Goal: Task Accomplishment & Management: Use online tool/utility

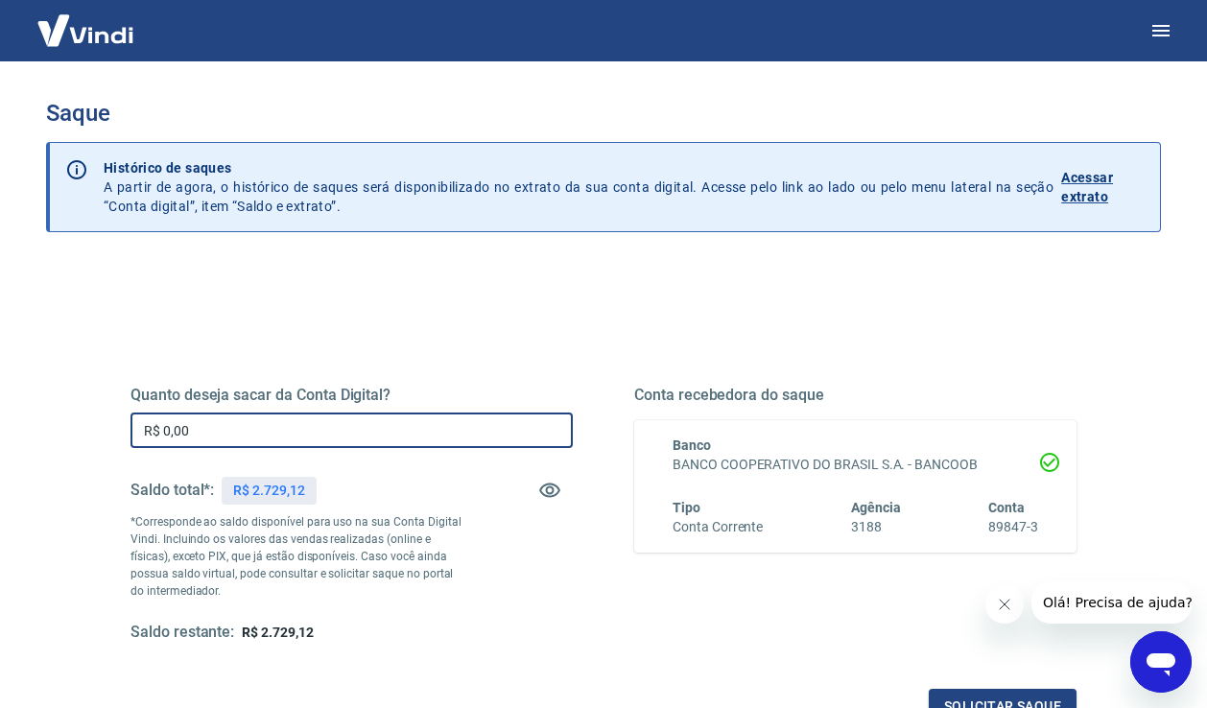
click at [277, 433] on input "R$ 0,00" at bounding box center [352, 431] width 442 height 36
type input "R$ 2.729,12"
click at [961, 695] on button "Solicitar saque" at bounding box center [1003, 707] width 148 height 36
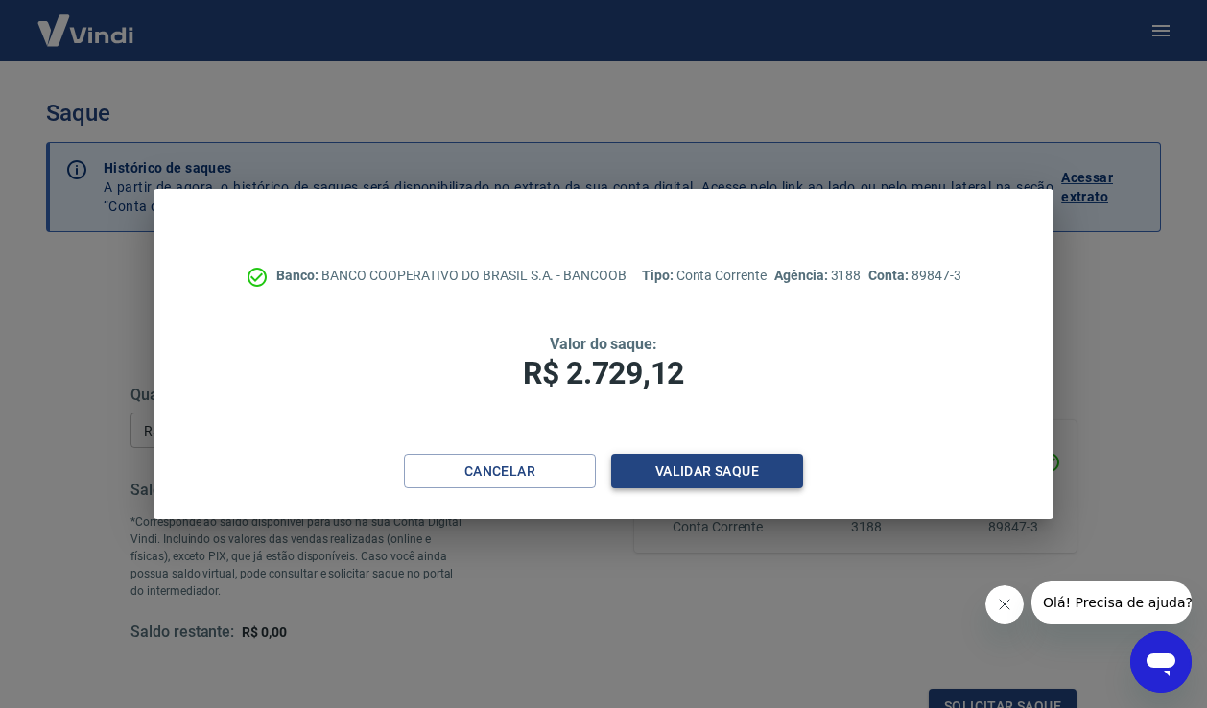
click at [693, 483] on button "Validar saque" at bounding box center [707, 472] width 192 height 36
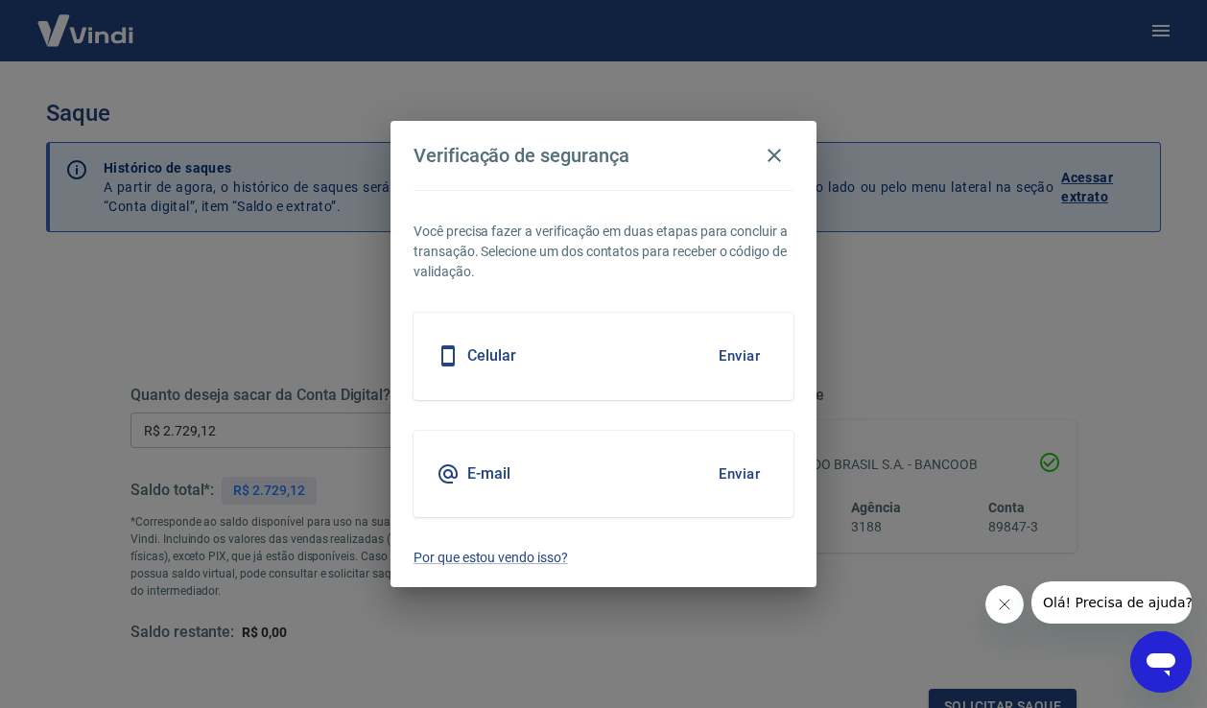
scroll to position [15, 0]
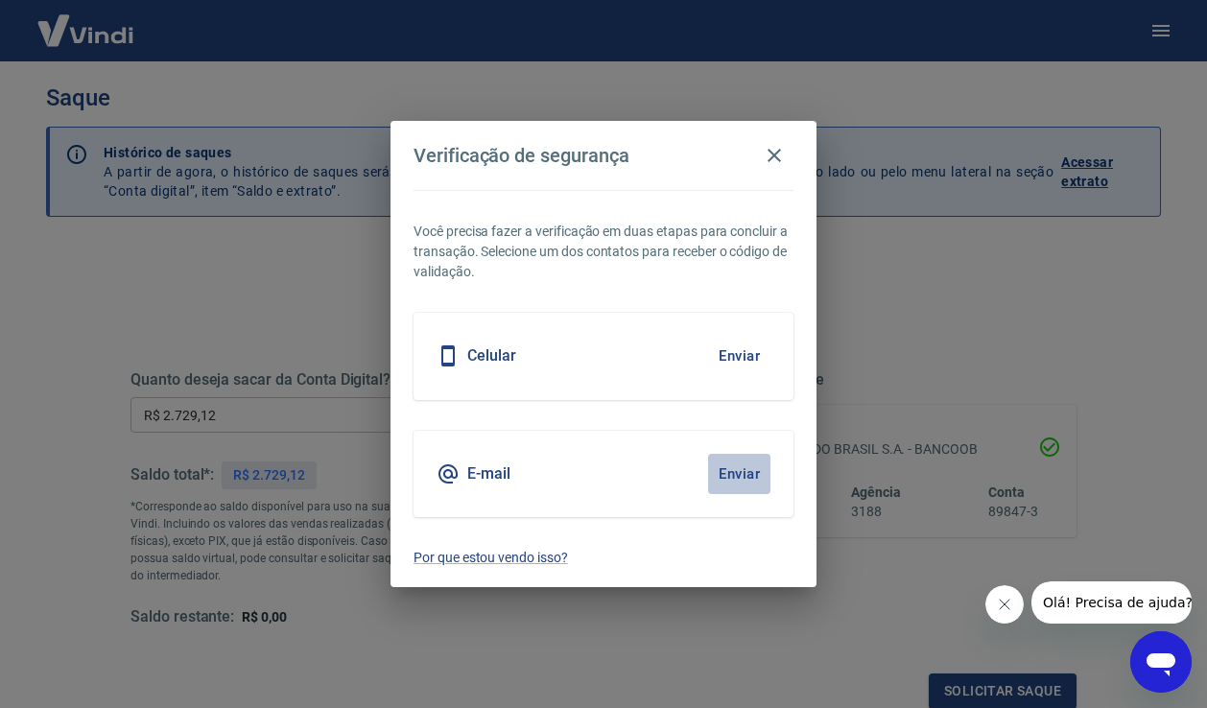
click at [742, 475] on button "Enviar" at bounding box center [739, 474] width 62 height 40
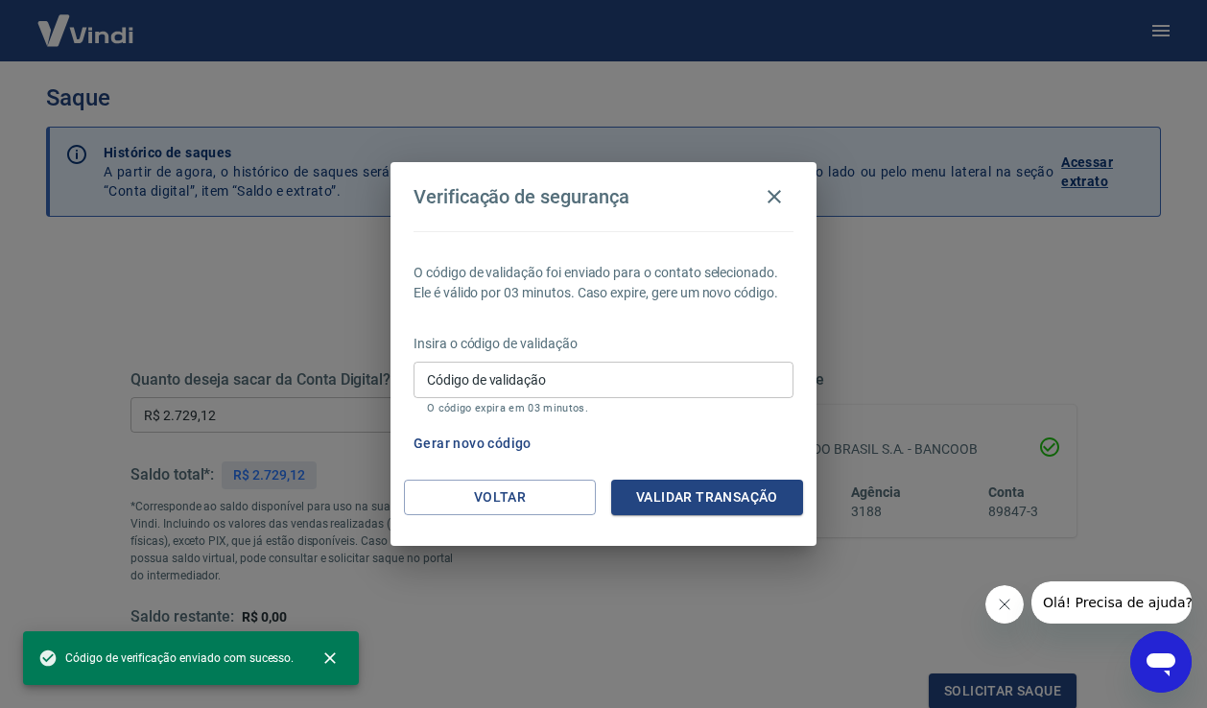
click at [574, 389] on input "Código de validação" at bounding box center [604, 380] width 380 height 36
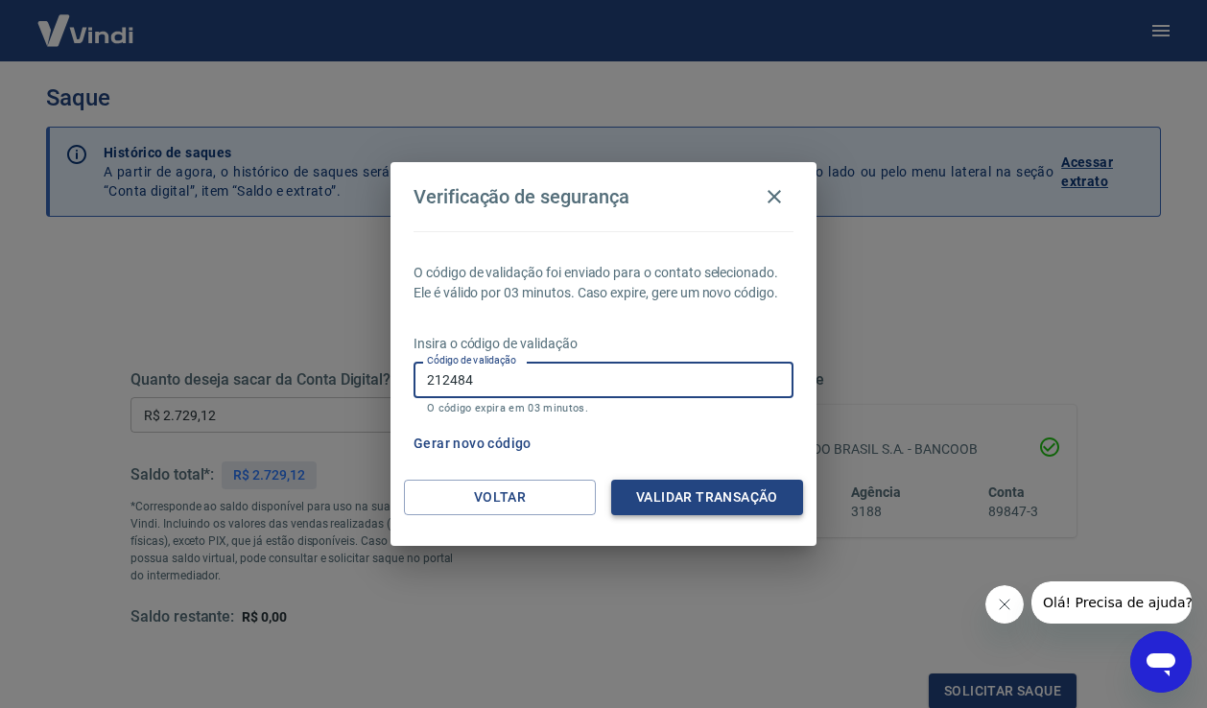
type input "212484"
click at [695, 504] on button "Validar transação" at bounding box center [707, 498] width 192 height 36
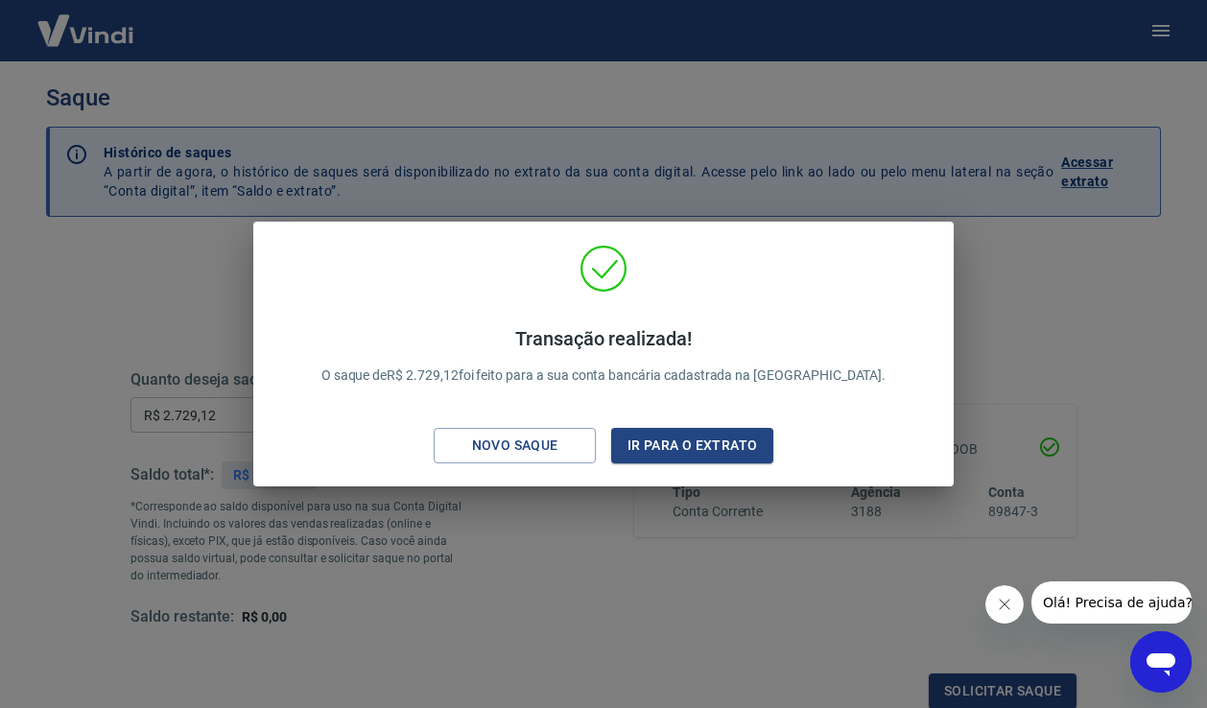
click at [1001, 602] on icon "Fechar mensagem da empresa" at bounding box center [1004, 604] width 15 height 15
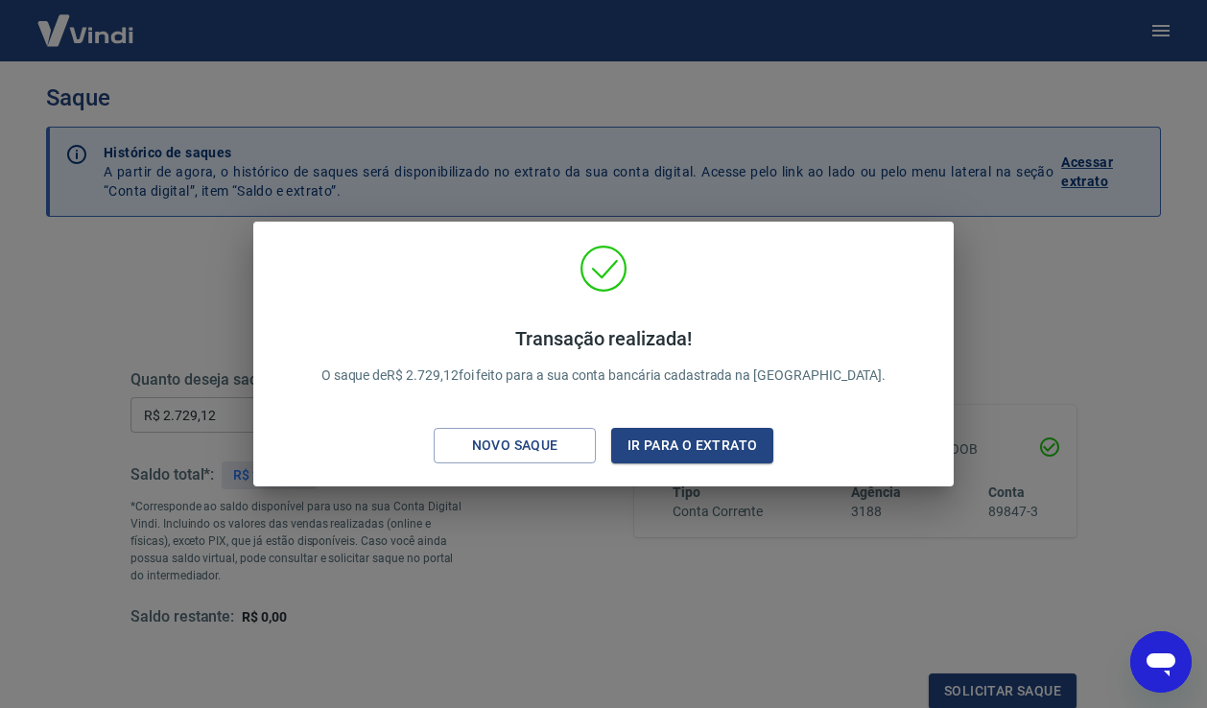
click at [1102, 345] on div "Transação realizada! O saque de R$ 2.729,12 foi feito para a sua conta bancária…" at bounding box center [603, 354] width 1207 height 708
